Goal: Task Accomplishment & Management: Manage account settings

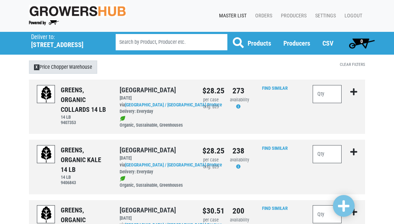
click at [37, 68] on span "X" at bounding box center [36, 67] width 5 height 6
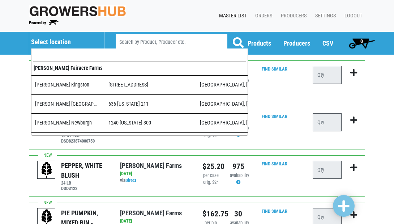
click at [39, 47] on span "Select location" at bounding box center [67, 40] width 72 height 17
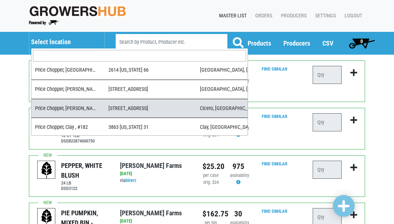
scroll to position [663, 0]
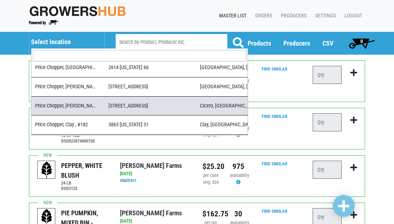
select select "ac946e06-06d2-4ee7-aaaa-c8b408b73150"
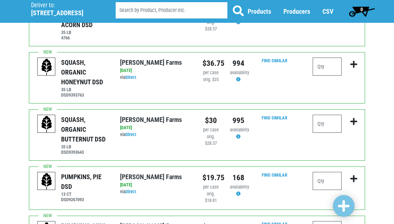
scroll to position [537, 0]
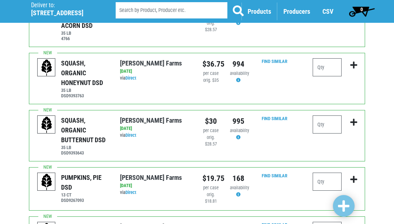
click at [258, 10] on span "Products" at bounding box center [259, 12] width 23 height 8
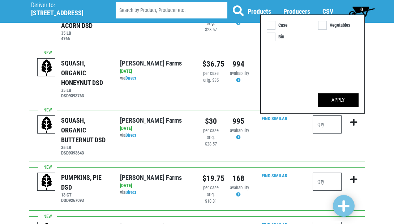
click at [186, 75] on div "via Direct" at bounding box center [156, 78] width 72 height 7
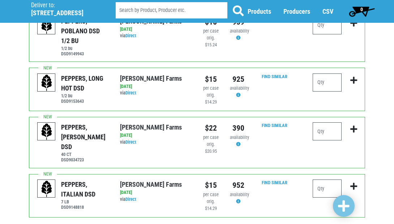
scroll to position [938, 0]
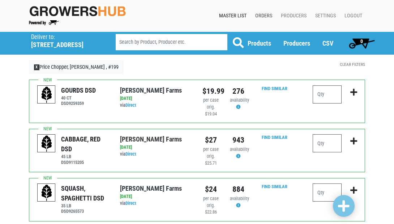
click at [266, 14] on link "Orders" at bounding box center [262, 16] width 26 height 14
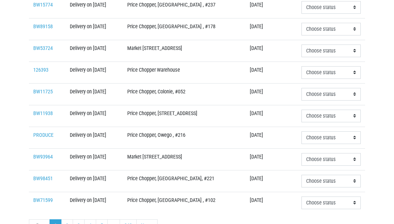
scroll to position [233, 0]
